Goal: Task Accomplishment & Management: Manage account settings

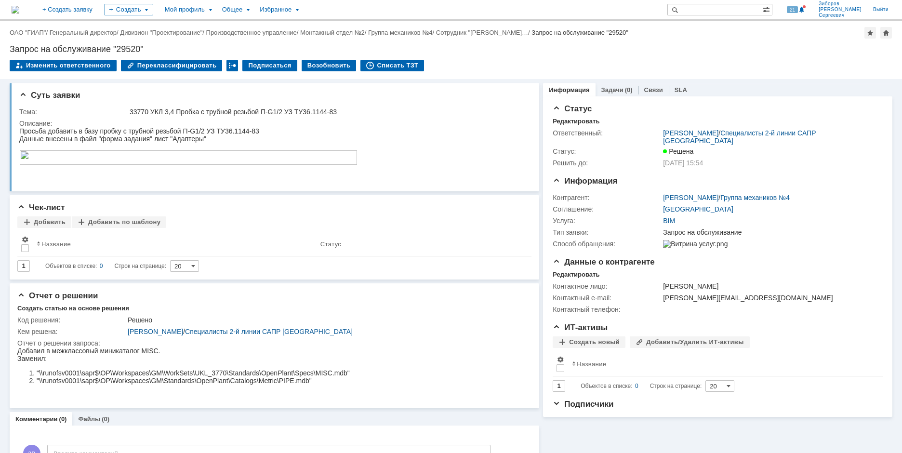
click at [19, 12] on img at bounding box center [16, 10] width 8 height 8
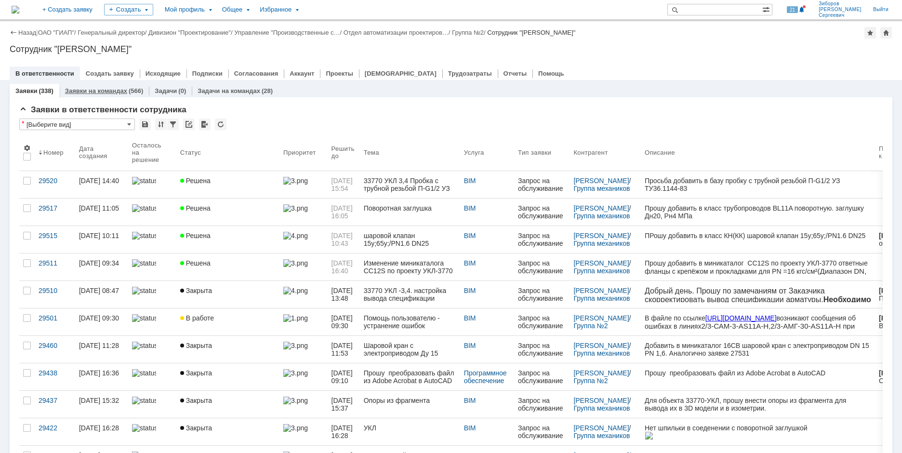
click at [119, 89] on link "Заявки на командах" at bounding box center [96, 90] width 62 height 7
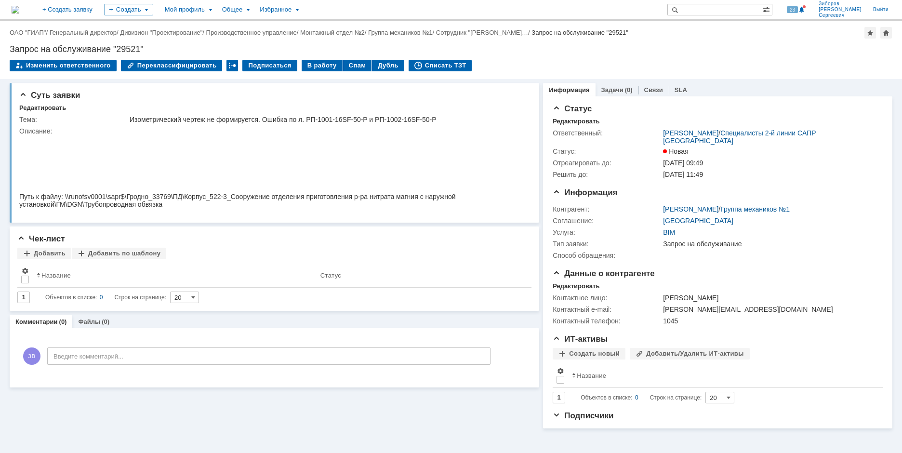
click at [305, 71] on td "В работу" at bounding box center [322, 66] width 41 height 13
click at [314, 63] on div "В работу" at bounding box center [322, 66] width 41 height 12
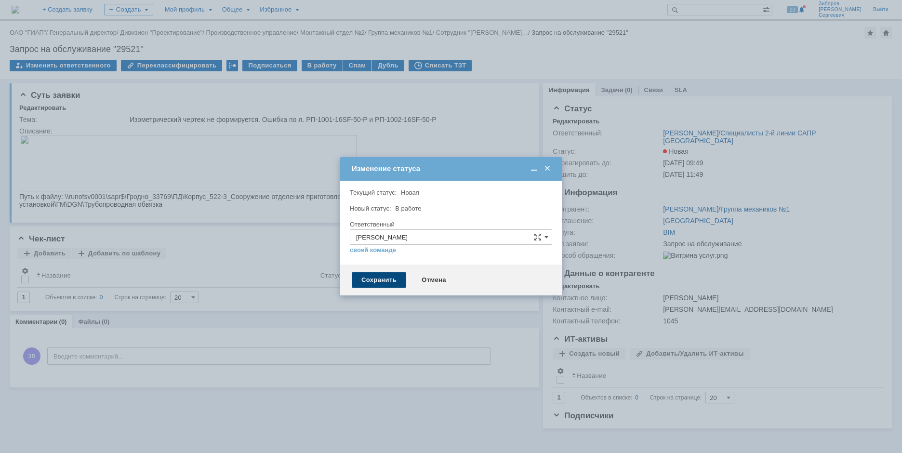
click at [377, 276] on div "Сохранить" at bounding box center [379, 279] width 54 height 15
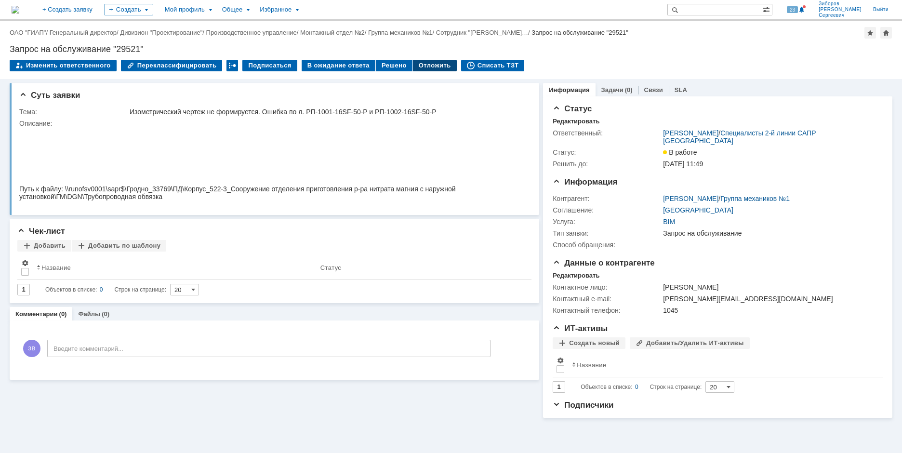
click at [426, 64] on div "Отложить" at bounding box center [435, 66] width 44 height 12
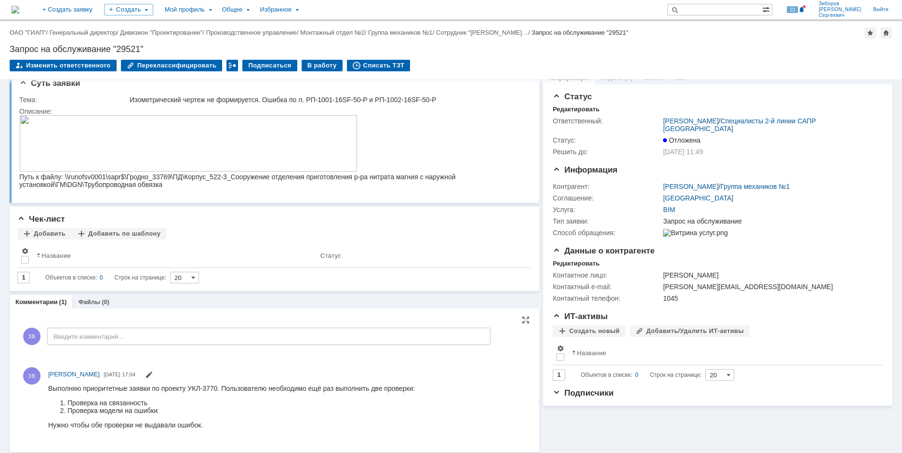
scroll to position [15, 0]
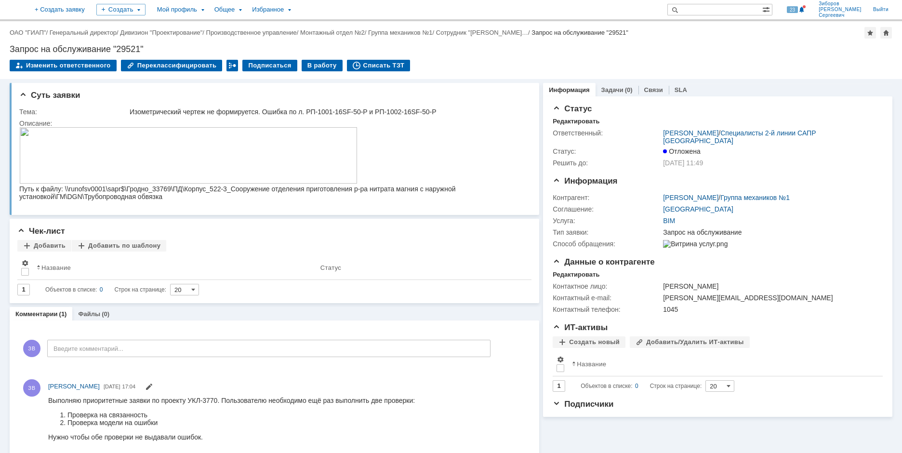
click at [12, 10] on img at bounding box center [12, 10] width 0 height 0
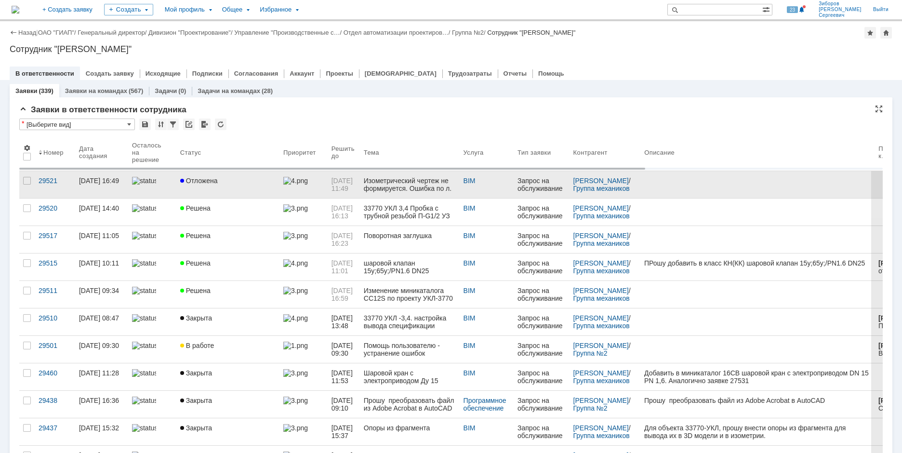
click at [199, 182] on span "Отложена" at bounding box center [199, 181] width 38 height 8
